Goal: Task Accomplishment & Management: Complete application form

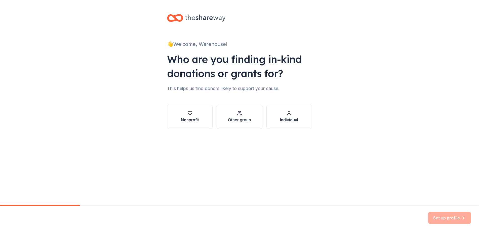
click at [200, 117] on button "Nonprofit" at bounding box center [190, 116] width 46 height 24
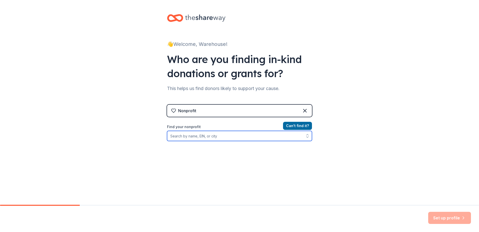
click at [236, 137] on input "Find your nonprofit" at bounding box center [239, 136] width 145 height 10
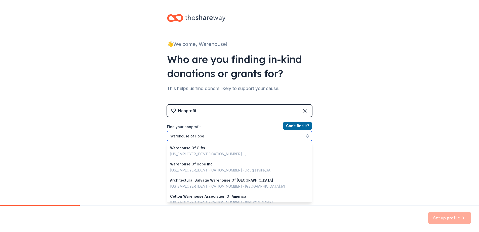
type input "Warehouse of Hope"
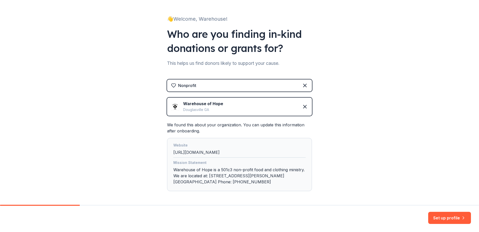
scroll to position [46, 0]
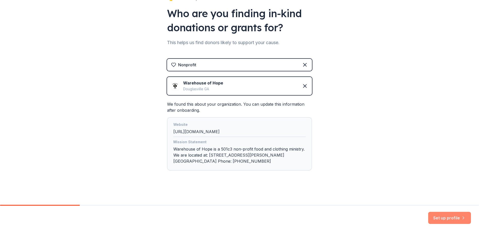
click at [447, 219] on button "Set up profile" at bounding box center [449, 217] width 43 height 12
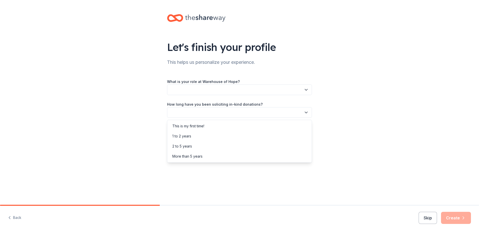
click at [244, 115] on button "button" at bounding box center [239, 112] width 145 height 11
click at [216, 147] on div "2 to 5 years" at bounding box center [239, 146] width 142 height 10
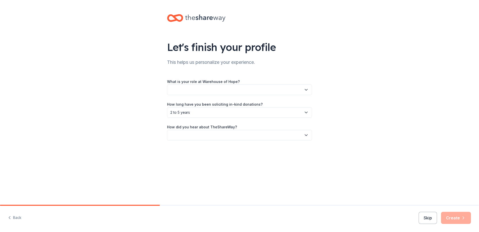
click at [233, 138] on button "button" at bounding box center [239, 135] width 145 height 11
click at [225, 156] on div "Online search" at bounding box center [239, 159] width 142 height 10
click at [458, 219] on div "Skip Create" at bounding box center [445, 217] width 52 height 12
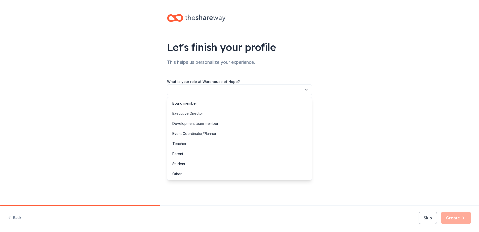
click at [231, 90] on button "button" at bounding box center [239, 89] width 145 height 11
click at [216, 113] on div "Executive Director" at bounding box center [239, 113] width 142 height 10
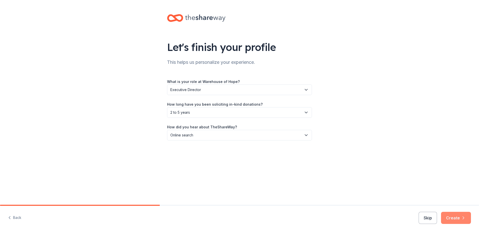
click at [459, 217] on button "Create" at bounding box center [456, 217] width 30 height 12
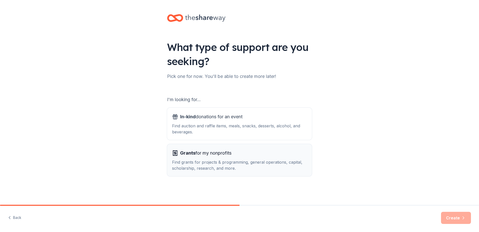
click at [226, 160] on div "Find grants for projects & programming, general operations, capital, scholarshi…" at bounding box center [239, 165] width 135 height 12
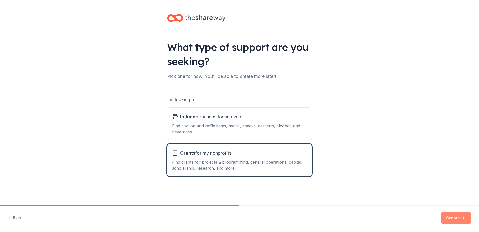
click at [456, 218] on button "Create" at bounding box center [456, 217] width 30 height 12
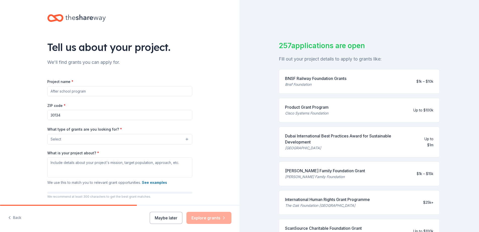
click at [74, 141] on button "Select" at bounding box center [119, 139] width 145 height 11
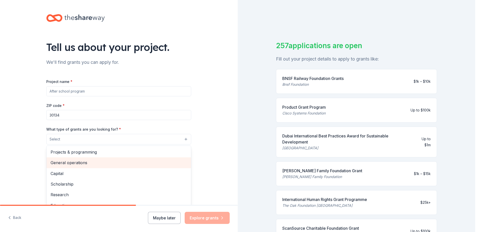
click at [73, 162] on span "General operations" at bounding box center [119, 162] width 136 height 7
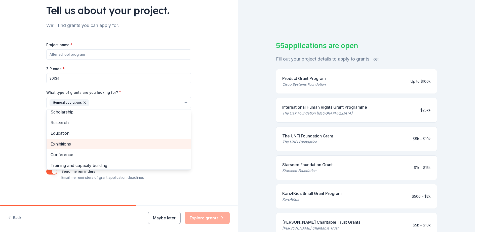
scroll to position [49, 0]
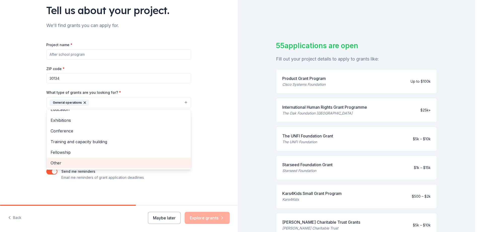
click at [83, 161] on span "Other" at bounding box center [119, 162] width 136 height 7
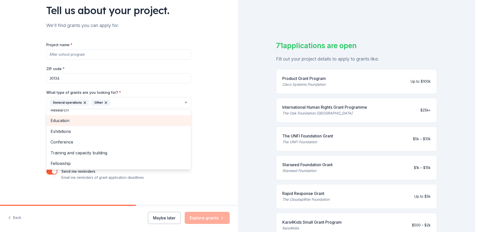
scroll to position [38, 0]
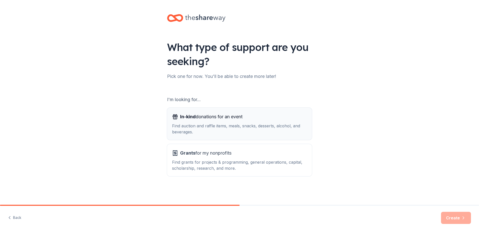
click at [197, 124] on div "Find auction and raffle items, meals, snacks, desserts, alcohol, and beverages." at bounding box center [239, 129] width 135 height 12
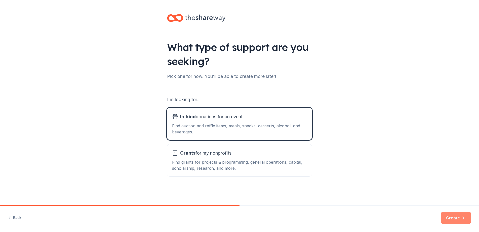
click at [445, 217] on button "Create" at bounding box center [456, 217] width 30 height 12
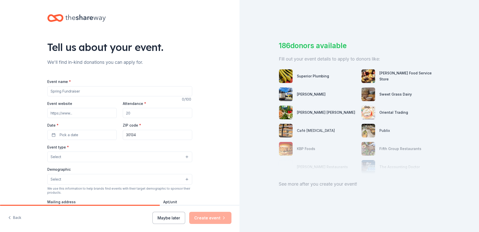
click at [92, 92] on input "Event name *" at bounding box center [119, 91] width 145 height 10
type input "Food Bank"
click at [79, 113] on input "Event website" at bounding box center [81, 113] width 69 height 10
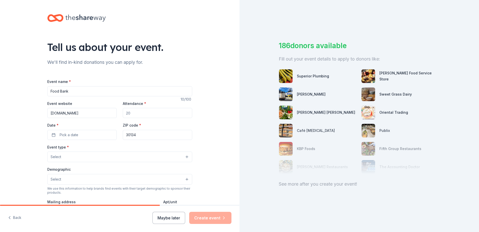
type input "[DOMAIN_NAME]"
click at [132, 114] on input "Attendance *" at bounding box center [157, 113] width 69 height 10
type input "30"
click at [91, 136] on button "Pick a date" at bounding box center [81, 135] width 69 height 10
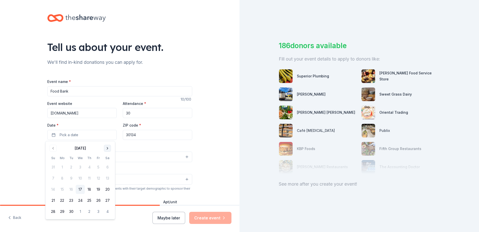
click at [107, 148] on button "Go to next month" at bounding box center [107, 147] width 7 height 7
click at [51, 148] on button "Go to previous month" at bounding box center [53, 147] width 7 height 7
click at [81, 202] on button "22" at bounding box center [80, 200] width 9 height 9
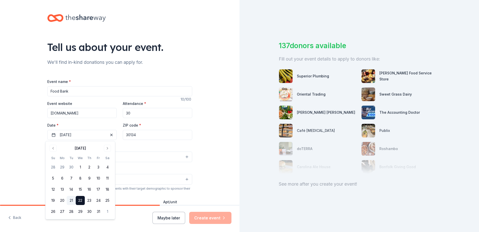
click at [73, 200] on button "21" at bounding box center [71, 200] width 9 height 9
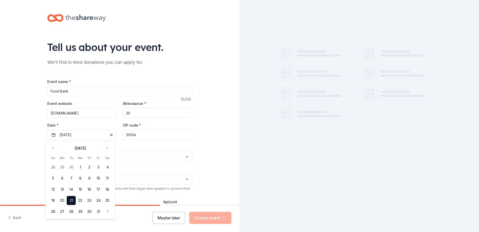
click at [215, 159] on div "Tell us about your event. We'll find in-kind donations you can apply for. Event…" at bounding box center [120, 167] width 240 height 335
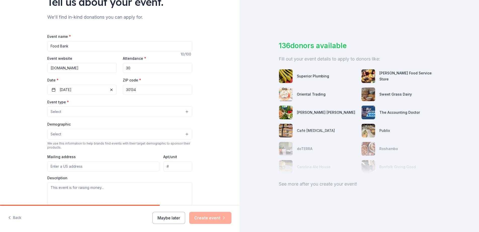
scroll to position [50, 0]
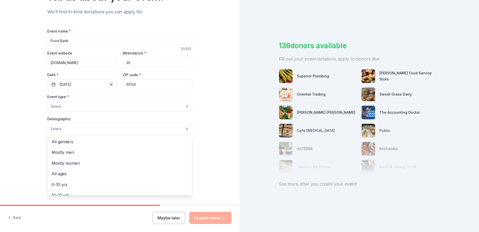
click at [106, 126] on button "Select" at bounding box center [119, 128] width 145 height 11
click at [88, 144] on span "All genders" at bounding box center [120, 141] width 136 height 7
click at [24, 151] on div "Tell us about your event. We'll find in-kind donations you can apply for. Event…" at bounding box center [120, 117] width 240 height 335
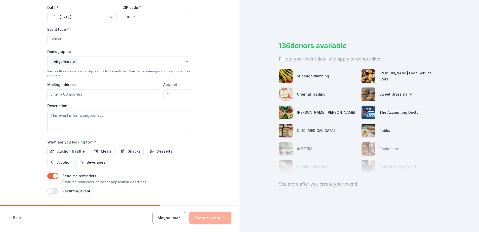
scroll to position [126, 0]
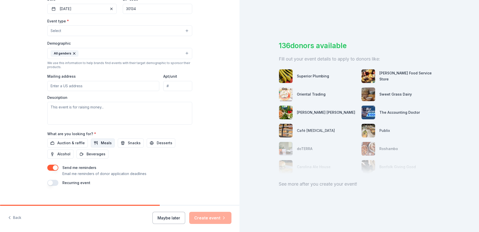
click at [97, 144] on button "Meals" at bounding box center [103, 142] width 24 height 9
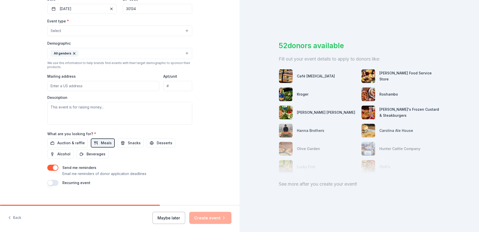
click at [54, 181] on button "button" at bounding box center [52, 182] width 11 height 6
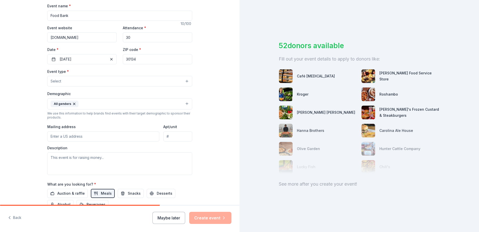
scroll to position [50, 0]
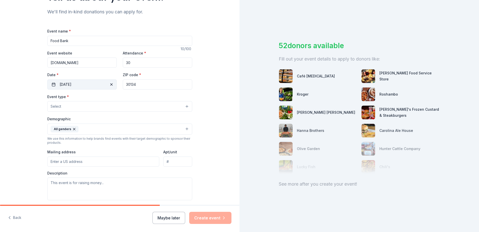
click at [96, 85] on button "[DATE]" at bounding box center [81, 84] width 69 height 10
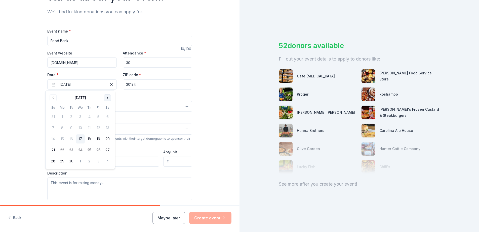
click at [106, 97] on button "Go to next month" at bounding box center [107, 97] width 7 height 7
click at [78, 150] on button "22" at bounding box center [80, 149] width 9 height 9
click at [285, 209] on div "52 donors available Fill out your event details to apply to donors like: Café […" at bounding box center [360, 116] width 240 height 232
click at [76, 108] on button "Select" at bounding box center [119, 106] width 145 height 11
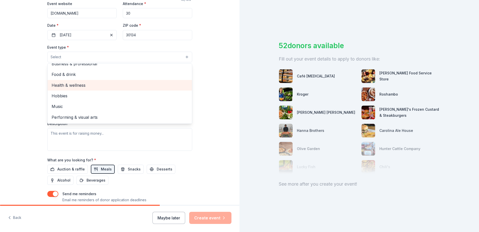
scroll to position [101, 0]
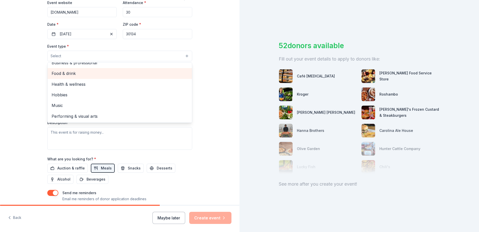
click at [63, 72] on span "Food & drink" at bounding box center [120, 73] width 136 height 7
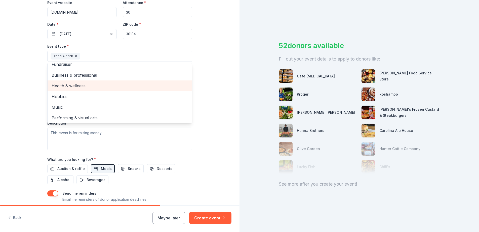
scroll to position [6, 0]
click at [18, 71] on div "Tell us about your event. We'll find in-kind donations you can apply for. Event…" at bounding box center [120, 76] width 240 height 354
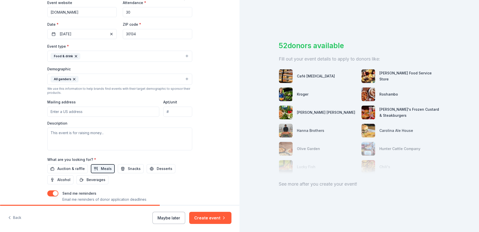
click at [106, 109] on input "Mailing address" at bounding box center [103, 111] width 112 height 10
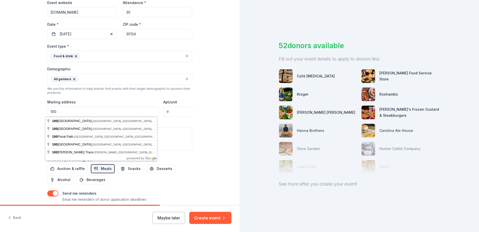
type input "[STREET_ADDRESS][PERSON_NAME]"
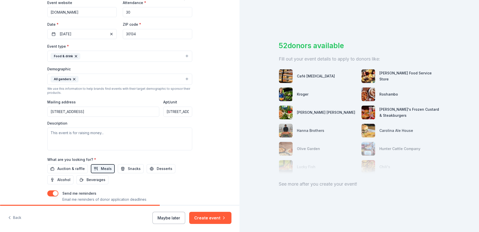
type input "[STREET_ADDRESS]"
click at [81, 139] on textarea at bounding box center [119, 138] width 145 height 23
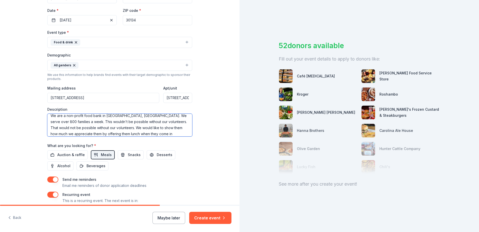
scroll to position [150, 0]
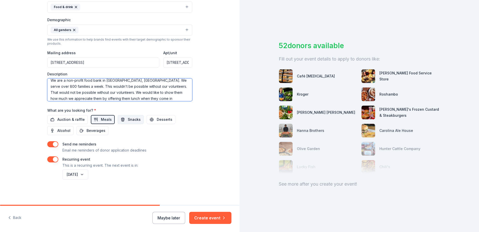
type textarea "We are a non-profit food bank in [GEOGRAPHIC_DATA], [GEOGRAPHIC_DATA]. We serve…"
drag, startPoint x: 124, startPoint y: 117, endPoint x: 126, endPoint y: 120, distance: 3.4
click at [128, 118] on span "Snacks" at bounding box center [134, 119] width 13 height 6
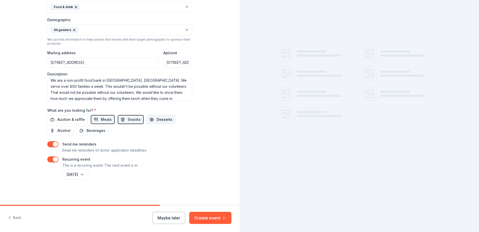
click at [148, 116] on button "Desserts" at bounding box center [161, 119] width 29 height 9
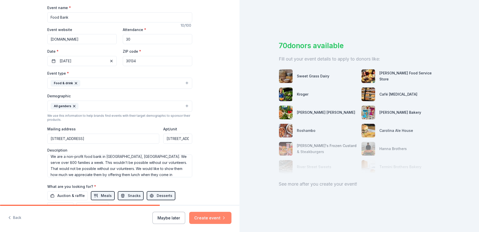
scroll to position [74, 0]
click at [223, 220] on button "Create event" at bounding box center [210, 217] width 42 height 12
